Goal: Check status: Check status

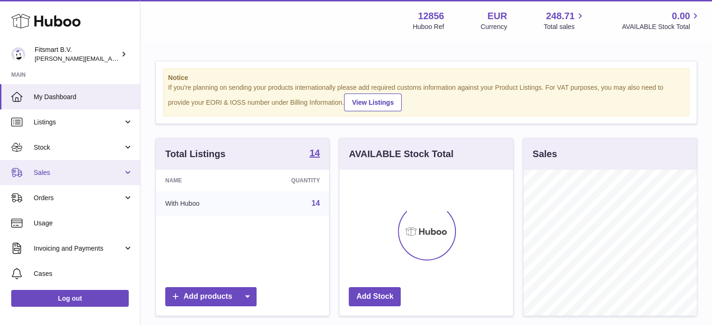
scroll to position [146, 174]
click at [69, 175] on span "Sales" at bounding box center [78, 172] width 89 height 9
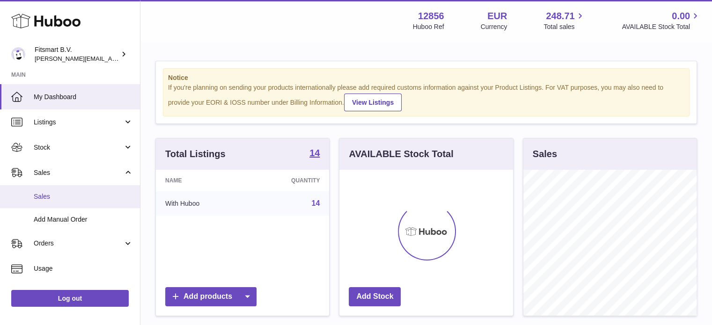
click at [62, 198] on span "Sales" at bounding box center [83, 196] width 99 height 9
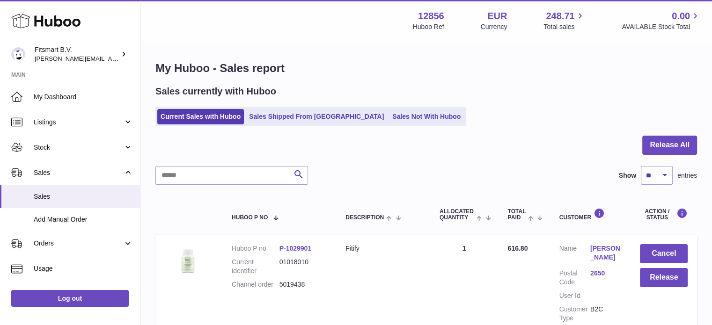
click at [283, 124] on ul "Current Sales with Huboo Sales Shipped From [GEOGRAPHIC_DATA] Sales Not With Hu…" at bounding box center [310, 116] width 310 height 19
click at [285, 121] on link "Sales Shipped From Huboo" at bounding box center [316, 116] width 141 height 15
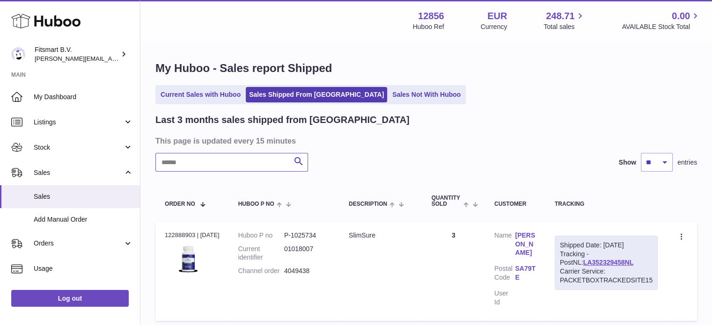
click at [240, 165] on input "text" at bounding box center [231, 162] width 153 height 19
paste input "*******"
click at [536, 232] on link "[PERSON_NAME]" at bounding box center [525, 244] width 21 height 27
drag, startPoint x: 534, startPoint y: 121, endPoint x: 608, endPoint y: 220, distance: 124.4
click at [534, 124] on div at bounding box center [356, 162] width 712 height 325
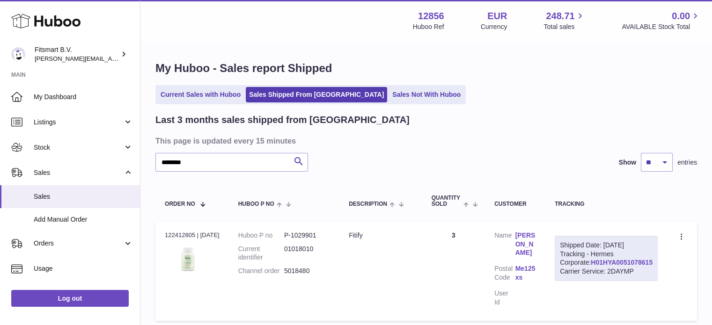
click at [642, 266] on link "H01HYA0051078615" at bounding box center [621, 262] width 62 height 7
drag, startPoint x: 318, startPoint y: 273, endPoint x: 283, endPoint y: 277, distance: 34.9
click at [283, 277] on dl "Huboo P no P-1029901 Current identifier 01018010 Channel order 5018480" at bounding box center [284, 256] width 92 height 50
copy dl "5018480"
click at [536, 236] on link "[PERSON_NAME]" at bounding box center [525, 244] width 21 height 27
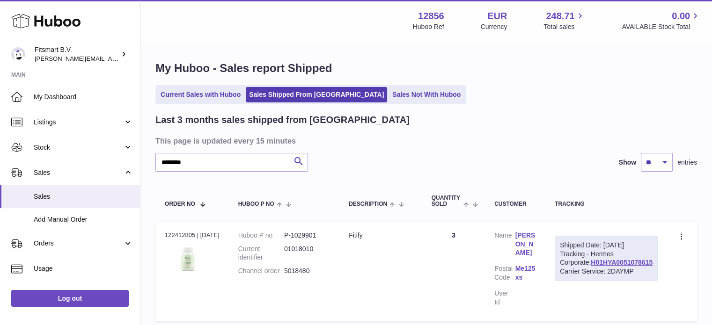
click at [536, 237] on link "[PERSON_NAME]" at bounding box center [525, 244] width 21 height 27
drag, startPoint x: 219, startPoint y: 162, endPoint x: 0, endPoint y: 132, distance: 221.1
click at [0, 132] on div "Huboo Fitsmart B.V. [PERSON_NAME][EMAIL_ADDRESS][DOMAIN_NAME] Main My Dashboard…" at bounding box center [356, 200] width 712 height 400
paste input "text"
type input "*******"
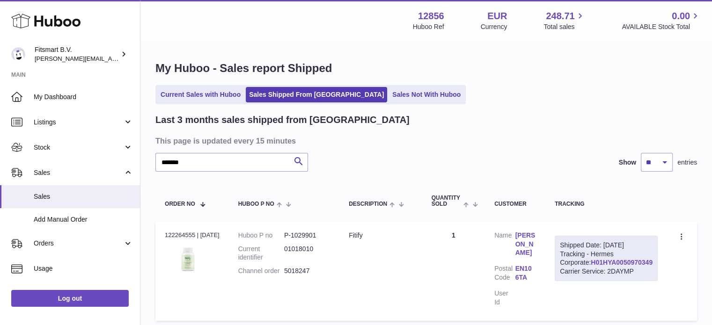
click at [629, 266] on link "H01HYA0050970349" at bounding box center [621, 262] width 62 height 7
click at [631, 266] on link "H01HYA0050970349" at bounding box center [621, 262] width 62 height 7
click at [536, 240] on link "[PERSON_NAME]" at bounding box center [525, 244] width 21 height 27
click at [546, 240] on div at bounding box center [356, 162] width 712 height 325
click at [536, 240] on link "[PERSON_NAME]" at bounding box center [525, 244] width 21 height 27
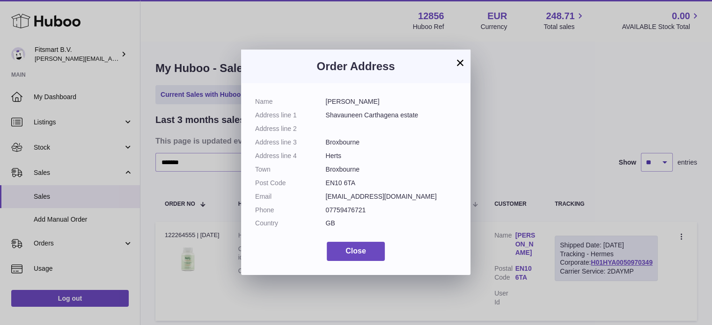
drag, startPoint x: 588, startPoint y: 152, endPoint x: 567, endPoint y: 140, distance: 24.1
click at [589, 152] on div "× Order Address Name [PERSON_NAME] Address line 1 Shavauneen Carthagena estate …" at bounding box center [356, 162] width 712 height 325
